Goal: Transaction & Acquisition: Download file/media

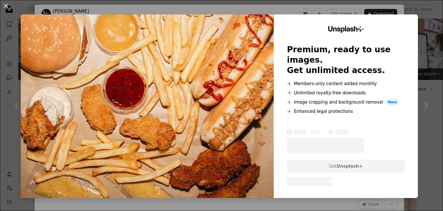
scroll to position [487, 0]
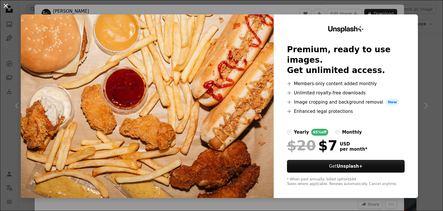
click at [6, 7] on button "An X shape" at bounding box center [5, 5] width 7 height 7
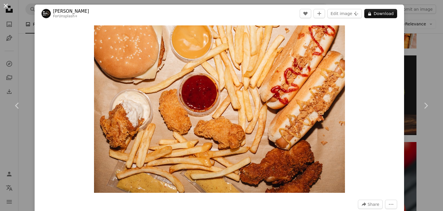
click at [5, 7] on button "An X shape" at bounding box center [5, 5] width 7 height 7
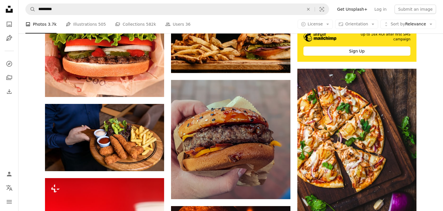
scroll to position [226, 0]
